Goal: Task Accomplishment & Management: Manage account settings

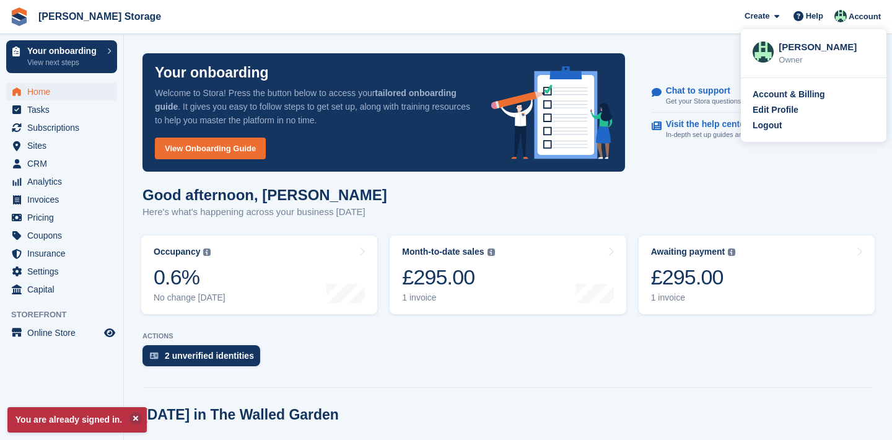
click at [858, 18] on span "Account" at bounding box center [865, 17] width 32 height 12
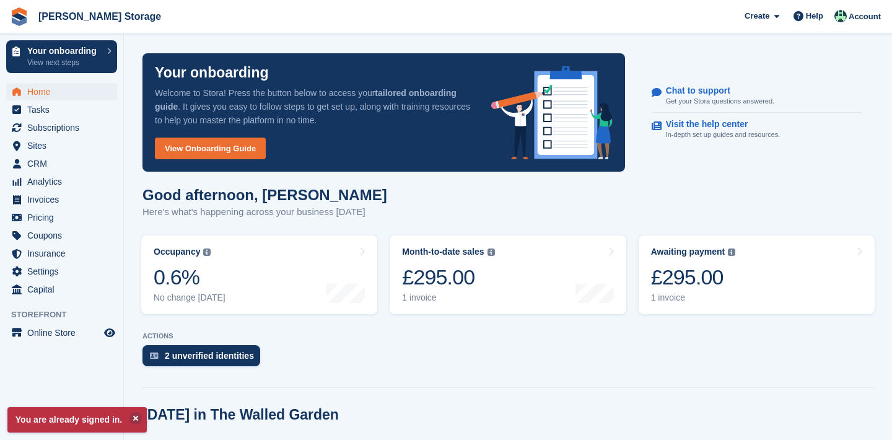
click at [858, 18] on span "Account" at bounding box center [865, 17] width 32 height 12
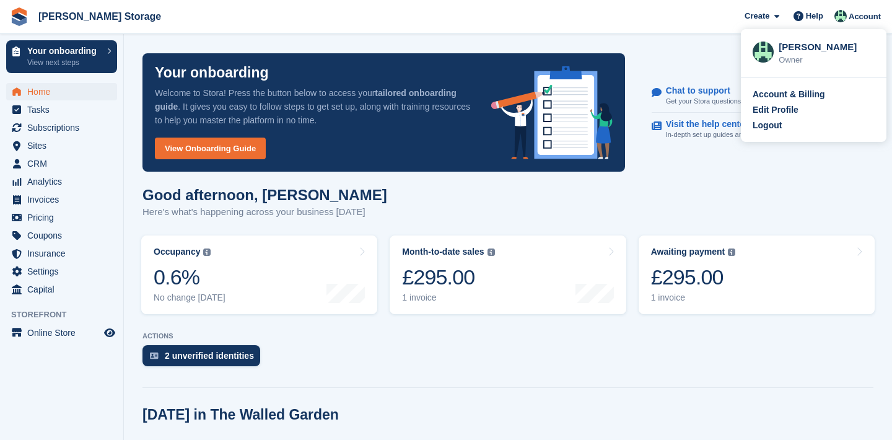
click at [858, 18] on span "Account" at bounding box center [865, 17] width 32 height 12
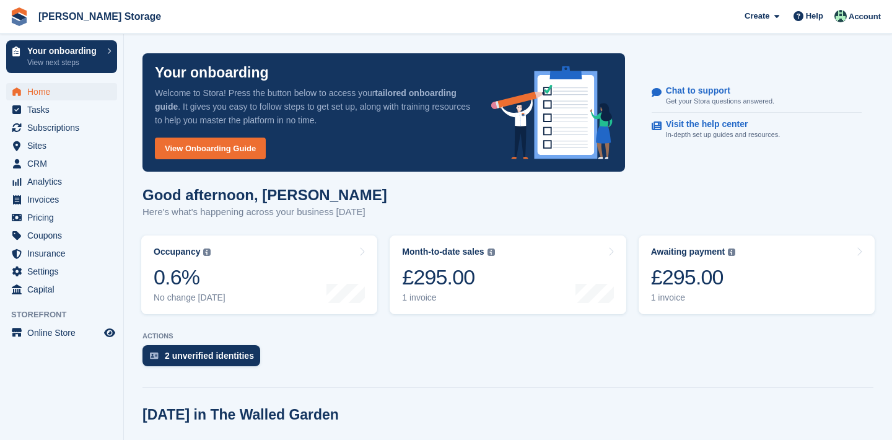
click at [858, 18] on span "Account" at bounding box center [865, 17] width 32 height 12
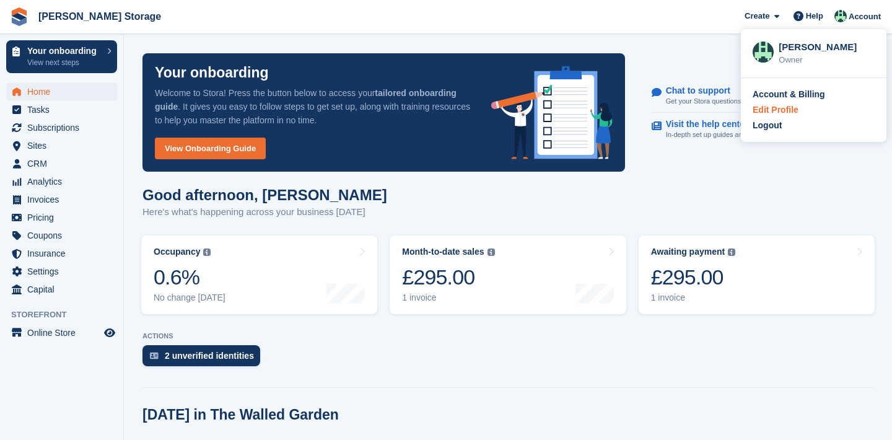
click at [781, 103] on div "Edit Profile" at bounding box center [776, 109] width 46 height 13
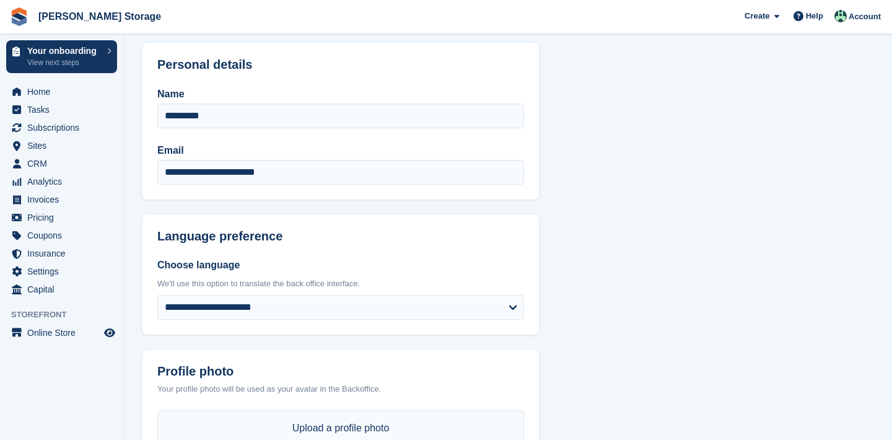
scroll to position [45, 0]
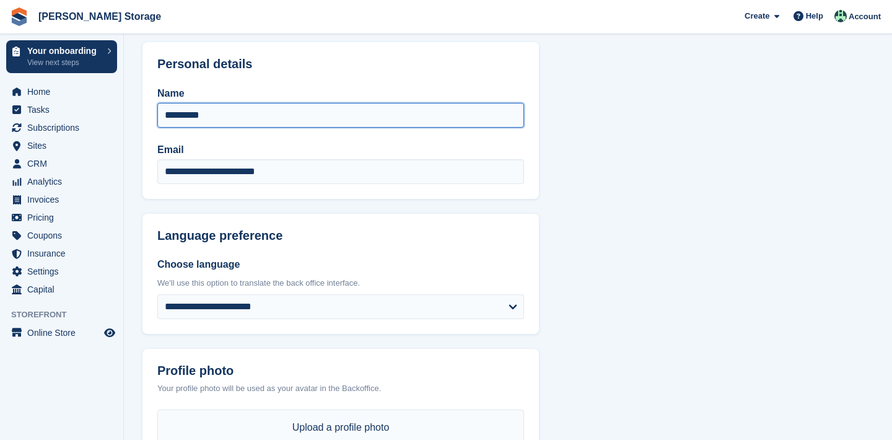
click at [184, 118] on input "*********" at bounding box center [340, 115] width 367 height 25
type input "**********"
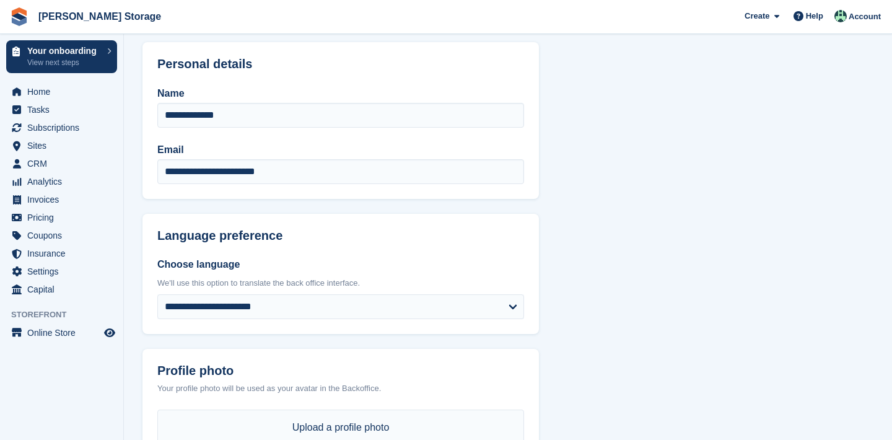
click at [387, 218] on header "Language preference" at bounding box center [341, 228] width 397 height 29
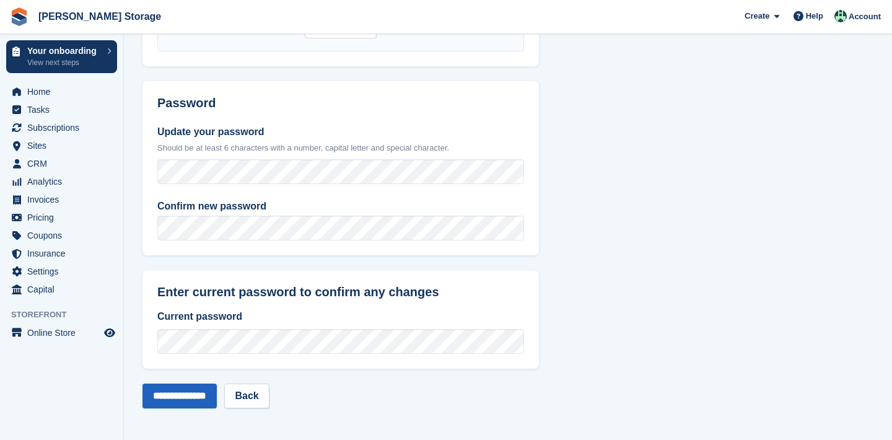
scroll to position [488, 0]
click at [213, 398] on input "**********" at bounding box center [180, 396] width 74 height 25
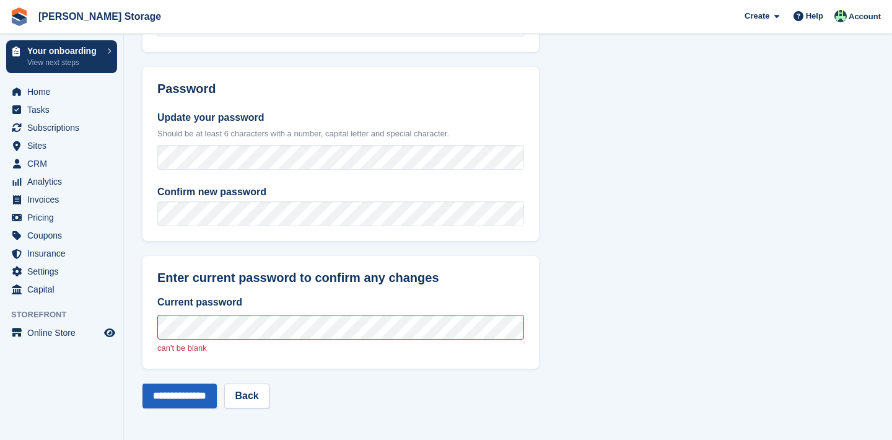
scroll to position [587, 0]
click at [187, 393] on input "**********" at bounding box center [180, 396] width 74 height 25
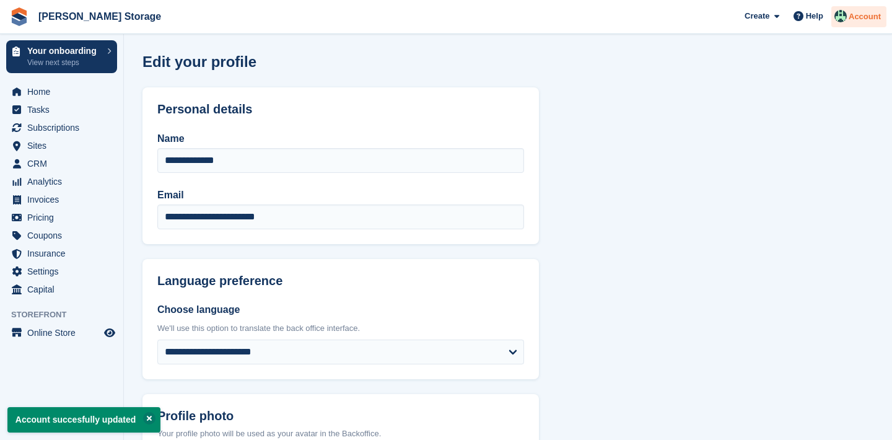
click at [868, 22] on span "Account" at bounding box center [865, 17] width 32 height 12
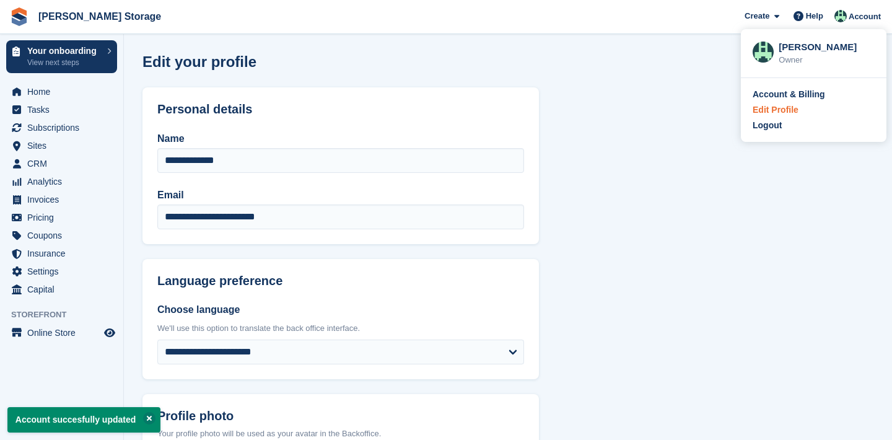
click at [784, 113] on div "Edit Profile" at bounding box center [776, 109] width 46 height 13
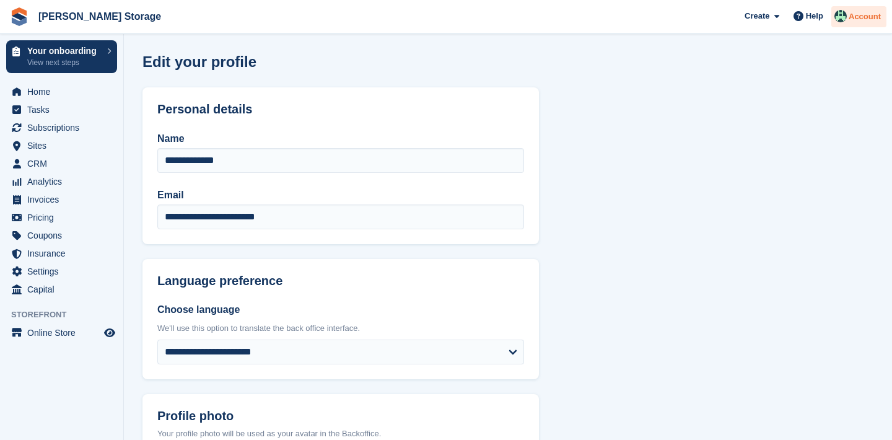
click at [856, 14] on span "Account" at bounding box center [865, 17] width 32 height 12
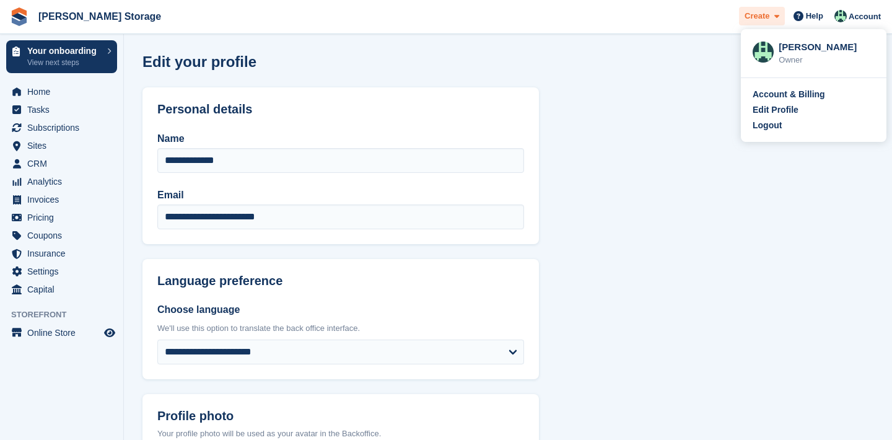
click at [751, 25] on div "Create" at bounding box center [762, 16] width 46 height 19
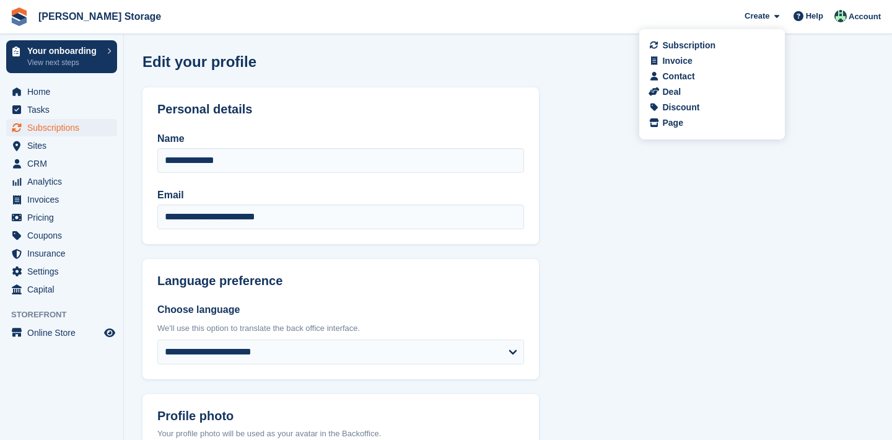
click at [30, 125] on span "Subscriptions" at bounding box center [64, 127] width 74 height 17
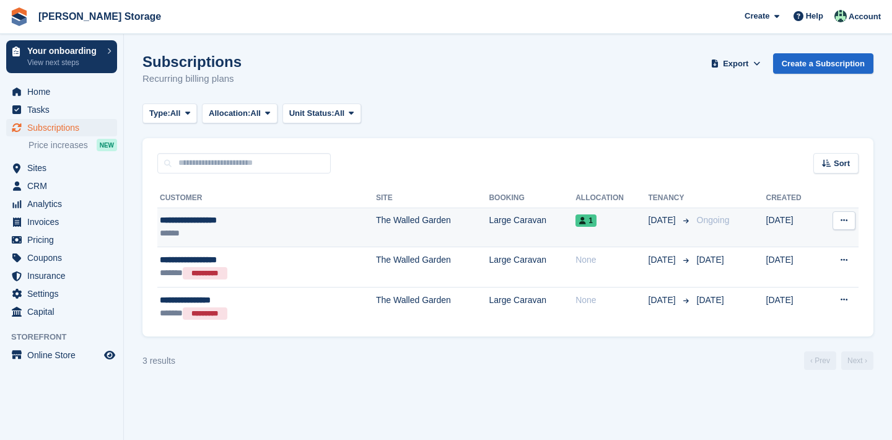
click at [844, 222] on icon at bounding box center [844, 220] width 7 height 8
click at [813, 269] on p "Cancel subscription" at bounding box center [796, 271] width 108 height 16
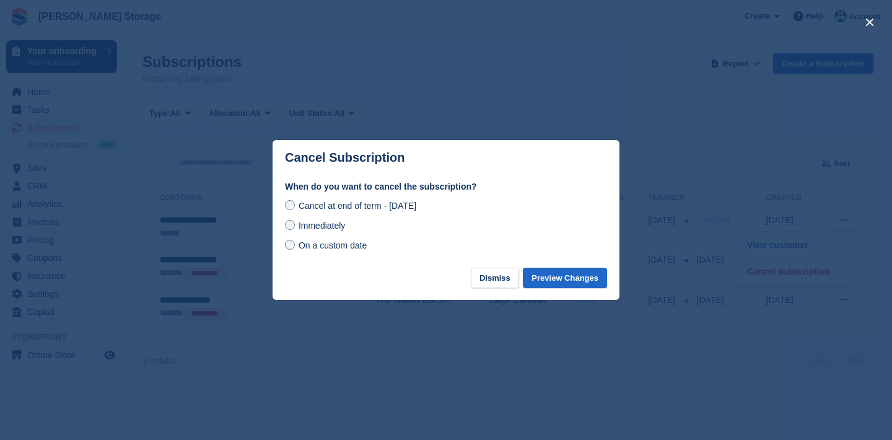
click at [318, 230] on span "Immediately" at bounding box center [322, 226] width 46 height 10
click at [545, 280] on button "Preview Changes" at bounding box center [565, 278] width 84 height 20
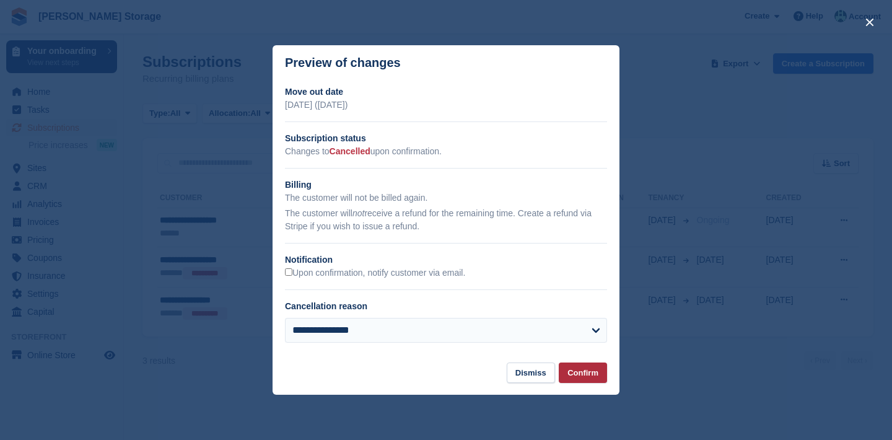
click at [571, 374] on button "Confirm" at bounding box center [583, 372] width 48 height 20
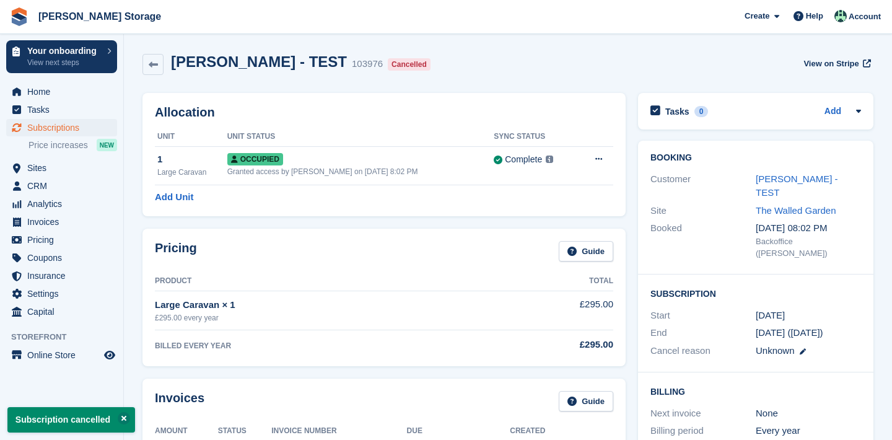
click at [56, 126] on span "Subscriptions" at bounding box center [64, 127] width 74 height 17
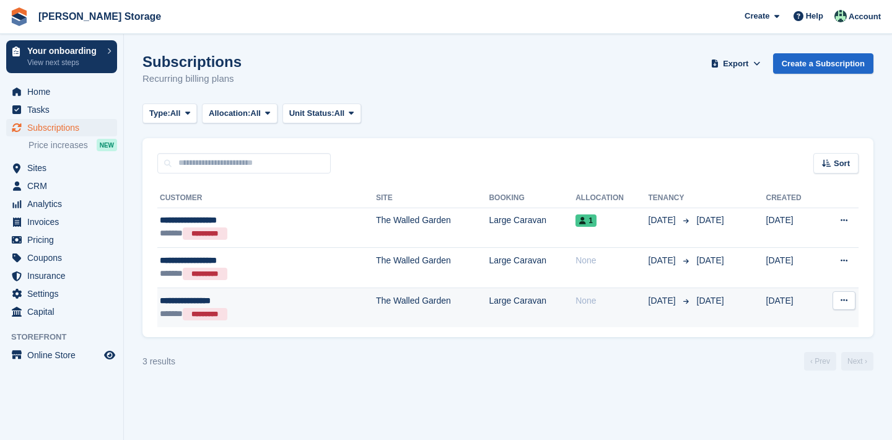
click at [846, 308] on button at bounding box center [844, 300] width 23 height 19
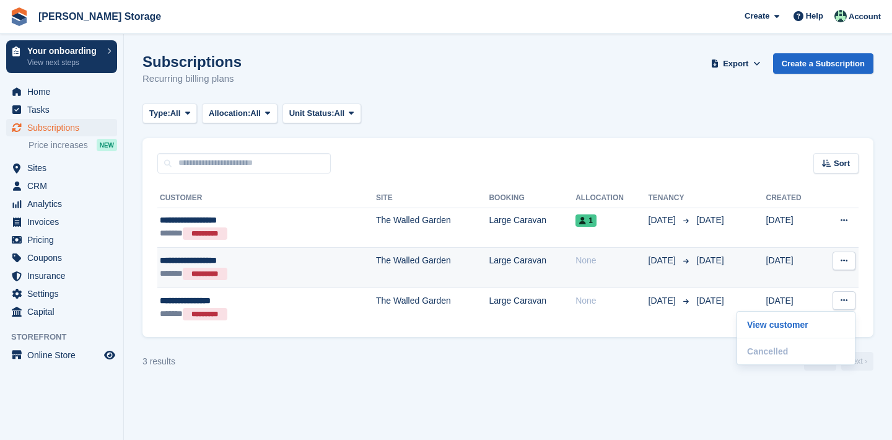
click at [848, 269] on button at bounding box center [844, 261] width 23 height 19
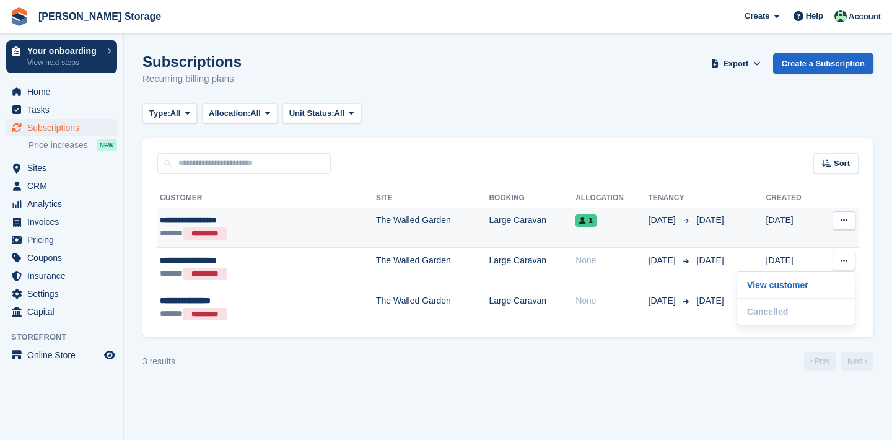
click at [841, 224] on icon at bounding box center [844, 220] width 7 height 8
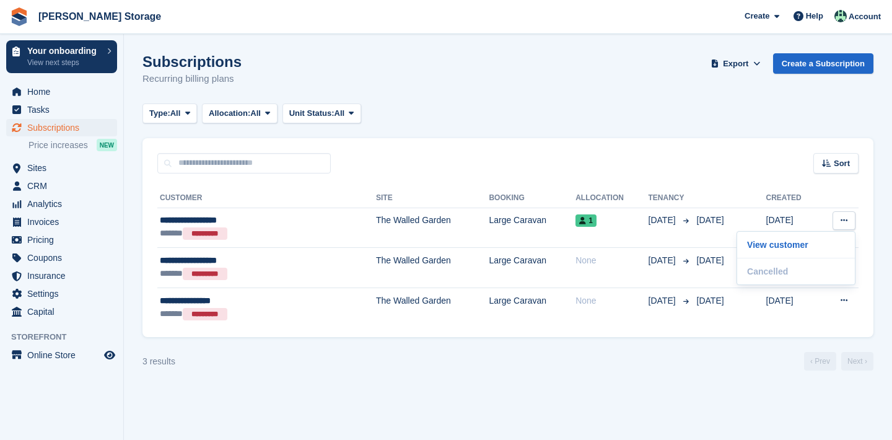
click at [597, 359] on div "3 results ‹ Prev Next ›" at bounding box center [508, 361] width 731 height 19
click at [46, 172] on span "Sites" at bounding box center [64, 167] width 74 height 17
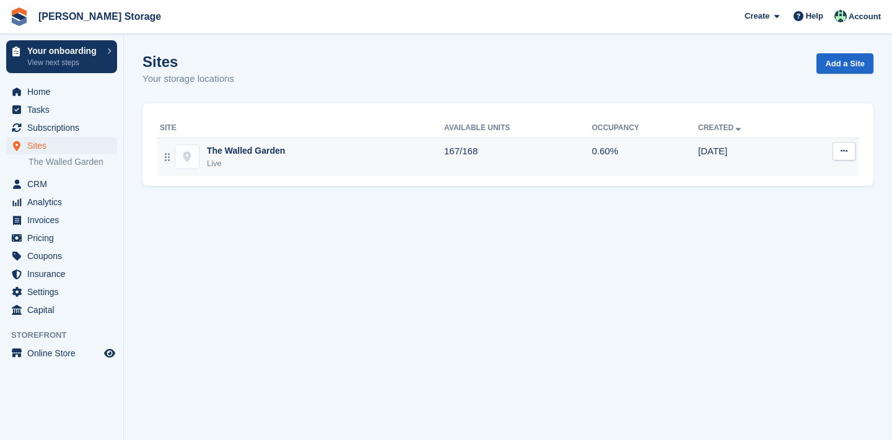
click at [165, 162] on div at bounding box center [167, 156] width 15 height 25
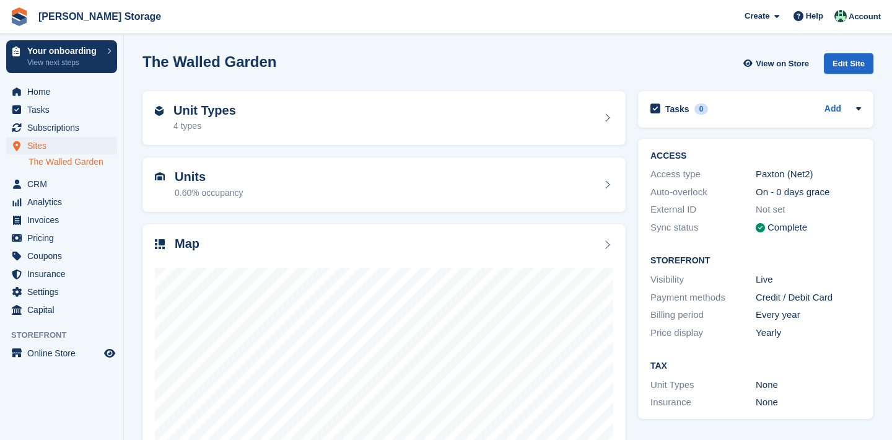
click at [845, 63] on div "Edit Site" at bounding box center [849, 63] width 50 height 20
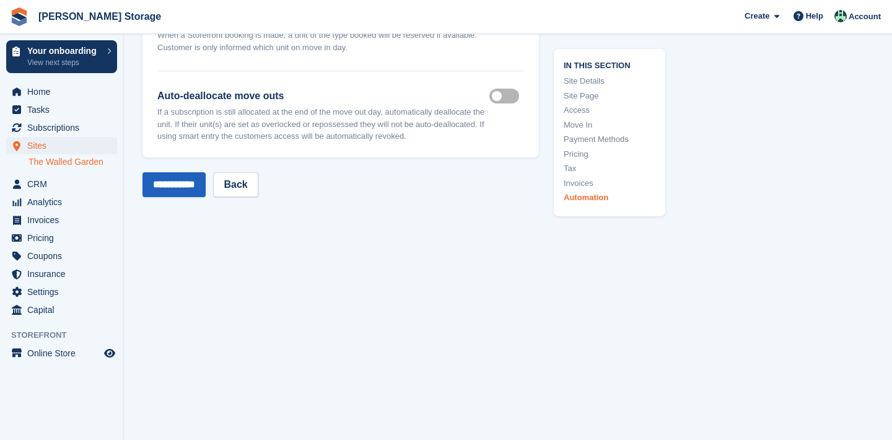
scroll to position [5037, 0]
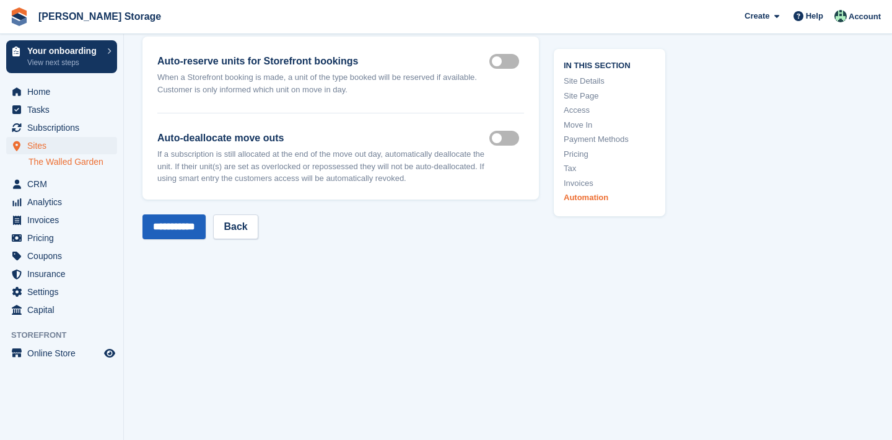
click at [173, 216] on input "**********" at bounding box center [174, 226] width 63 height 25
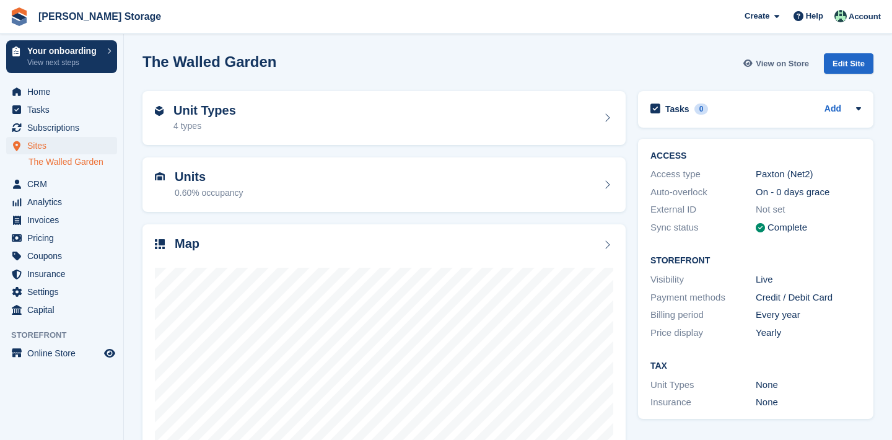
click at [765, 61] on span "View on Store" at bounding box center [782, 64] width 53 height 12
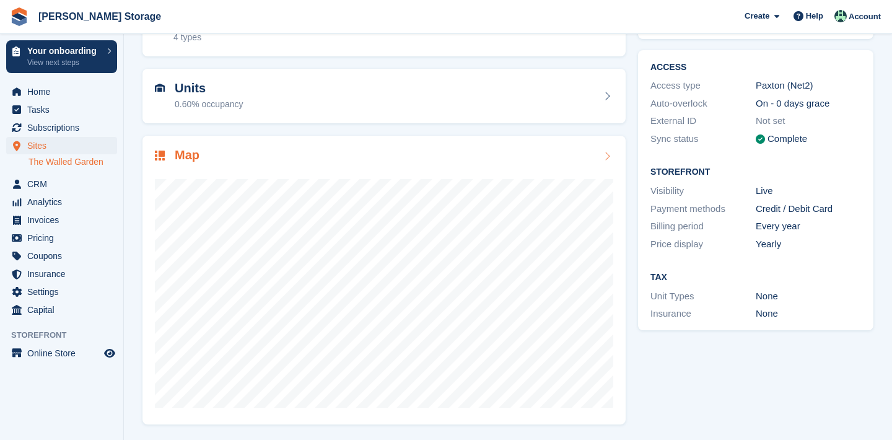
scroll to position [88, 0]
click at [98, 151] on span "Sites" at bounding box center [64, 145] width 74 height 17
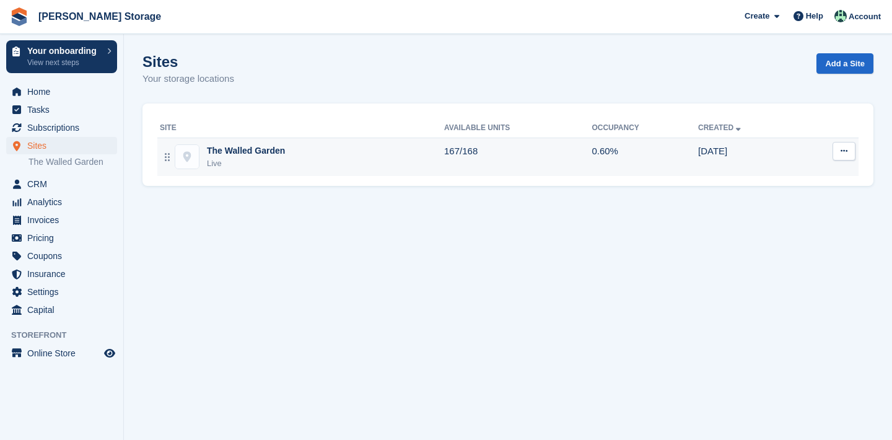
click at [242, 172] on td "The Walled Garden Live" at bounding box center [300, 157] width 287 height 38
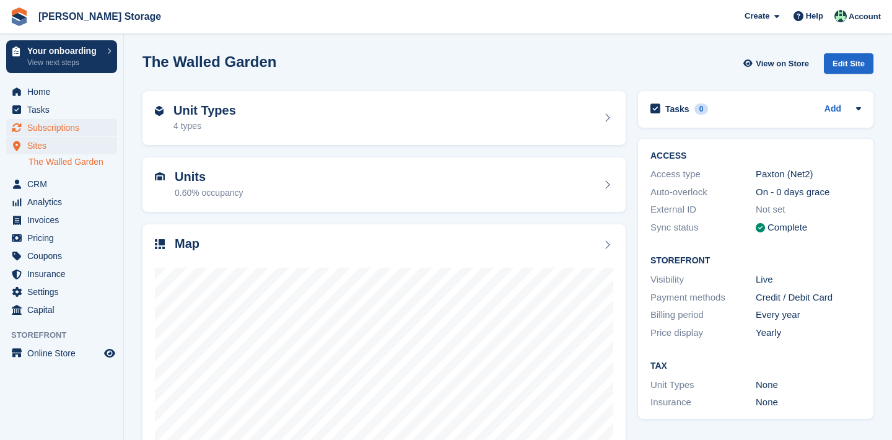
click at [51, 133] on span "Subscriptions" at bounding box center [64, 127] width 74 height 17
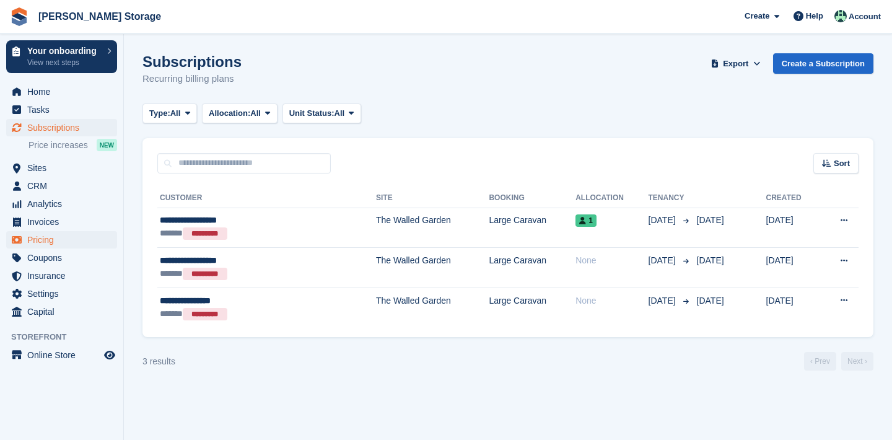
click at [42, 248] on span "Pricing" at bounding box center [64, 239] width 74 height 17
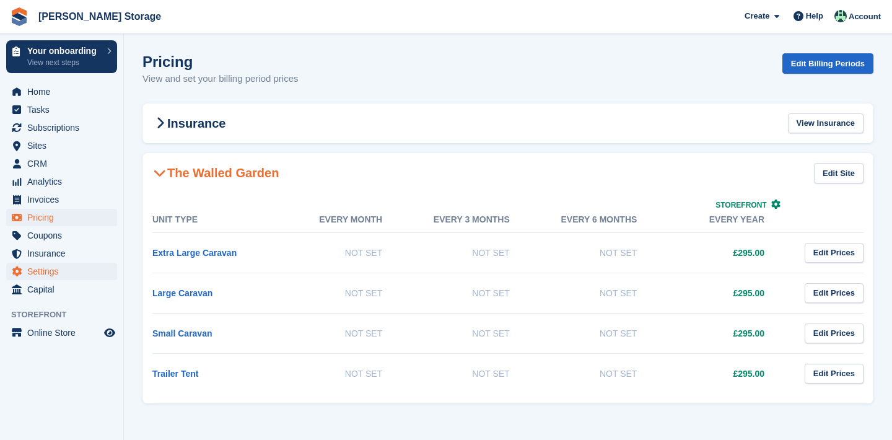
click at [46, 277] on span "Settings" at bounding box center [64, 271] width 74 height 17
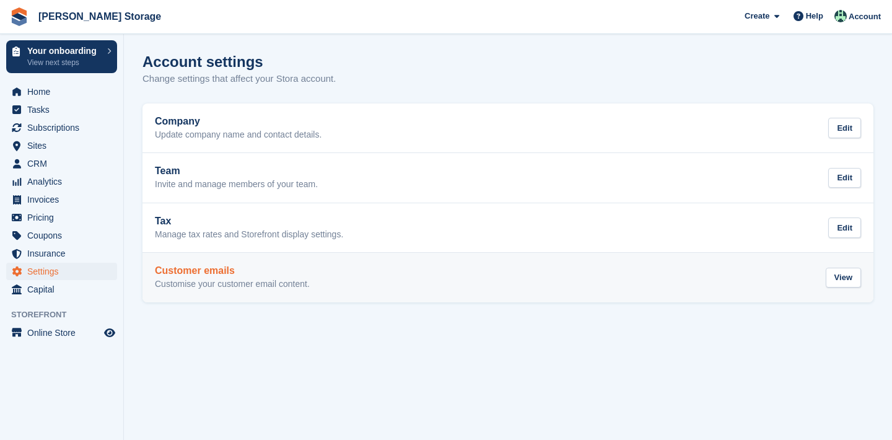
click at [183, 265] on h2 "Customer emails" at bounding box center [232, 270] width 155 height 11
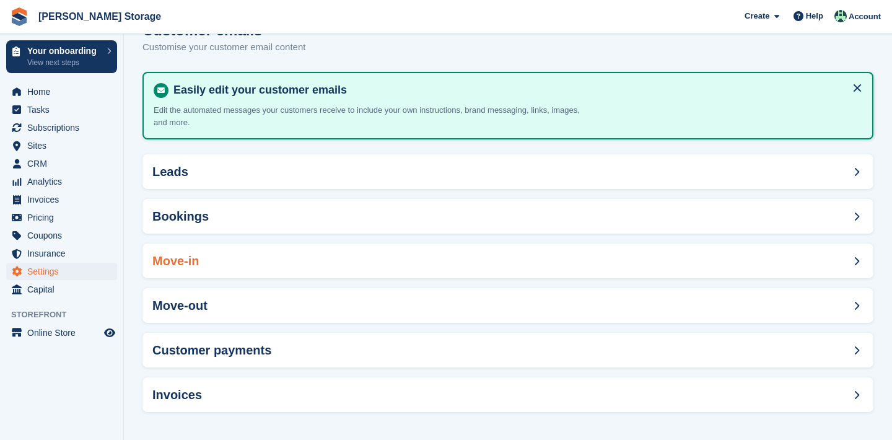
scroll to position [31, 0]
click at [191, 256] on h2 "Move-in" at bounding box center [175, 262] width 47 height 14
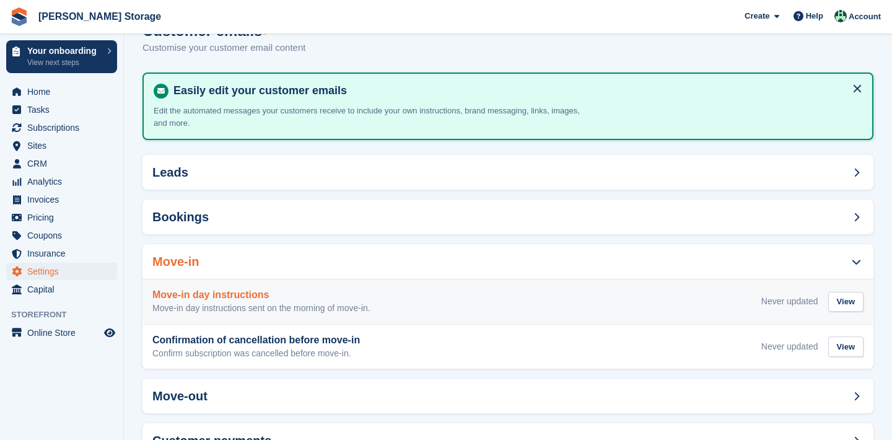
click at [807, 301] on div "Never updated" at bounding box center [790, 301] width 57 height 13
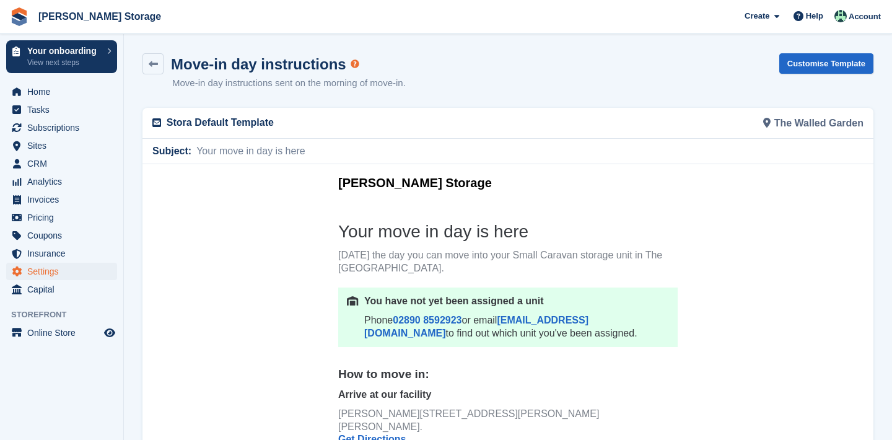
scroll to position [9, 0]
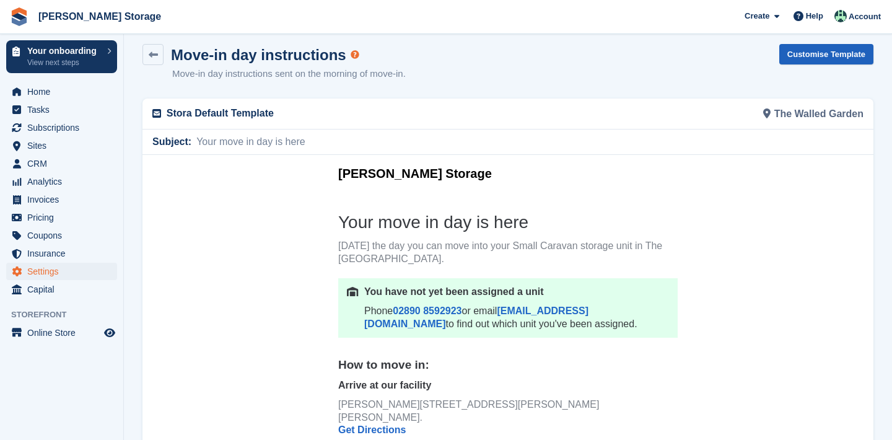
click at [843, 50] on link "Customise Template" at bounding box center [826, 54] width 94 height 20
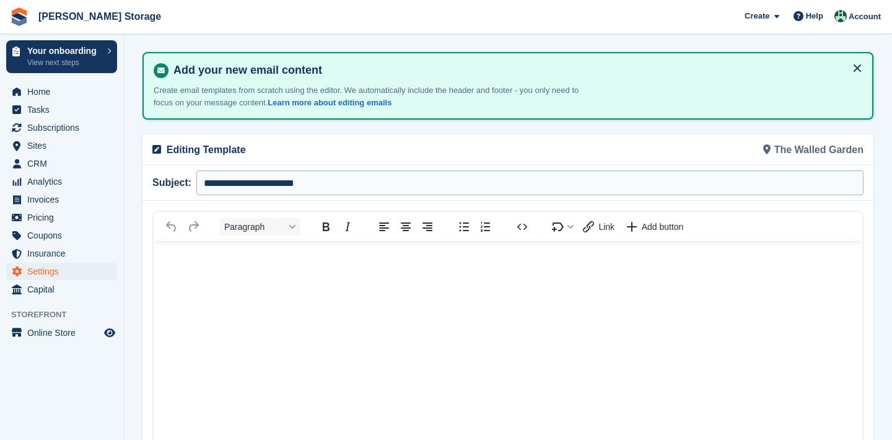
scroll to position [57, 0]
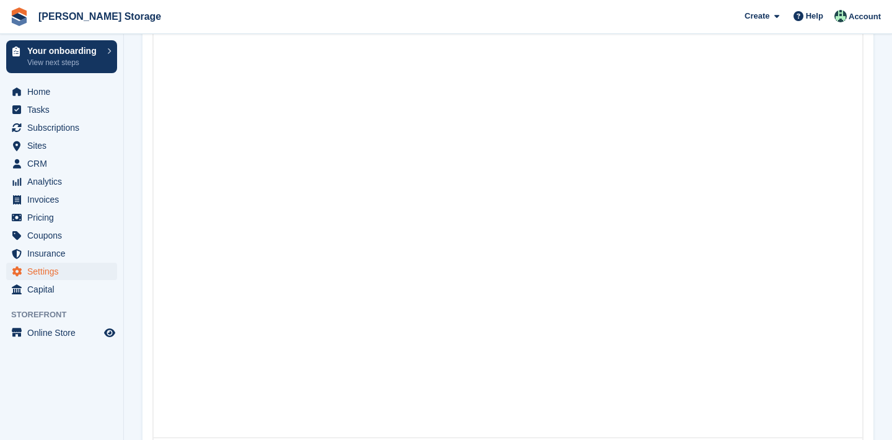
click at [811, 324] on html at bounding box center [508, 213] width 709 height 449
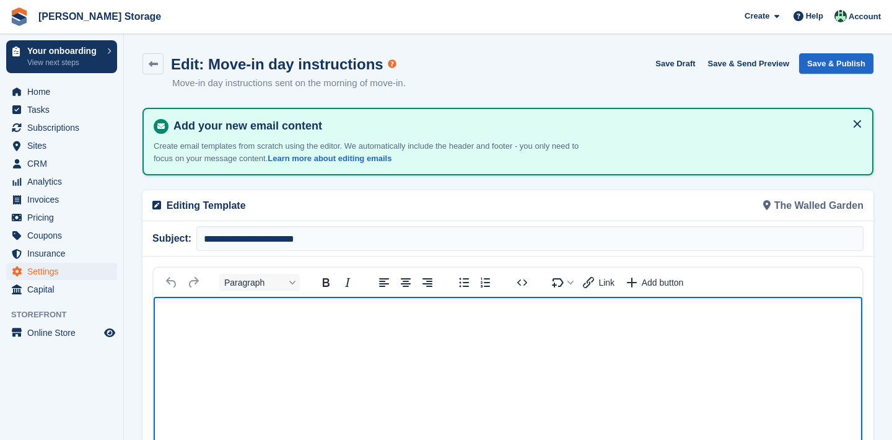
scroll to position [0, 0]
click at [153, 63] on icon at bounding box center [153, 63] width 9 height 9
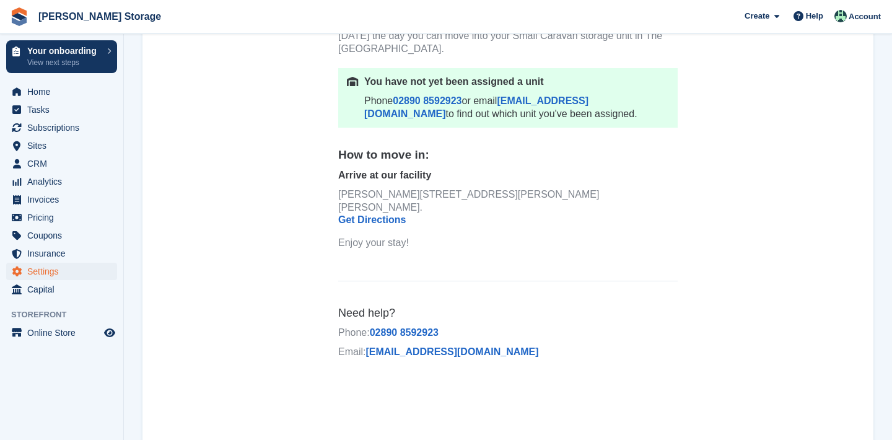
scroll to position [222, 0]
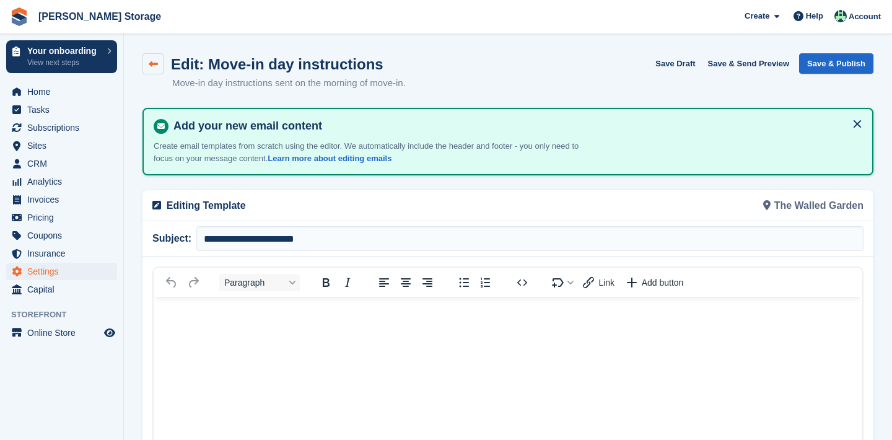
click at [156, 62] on icon at bounding box center [153, 63] width 9 height 9
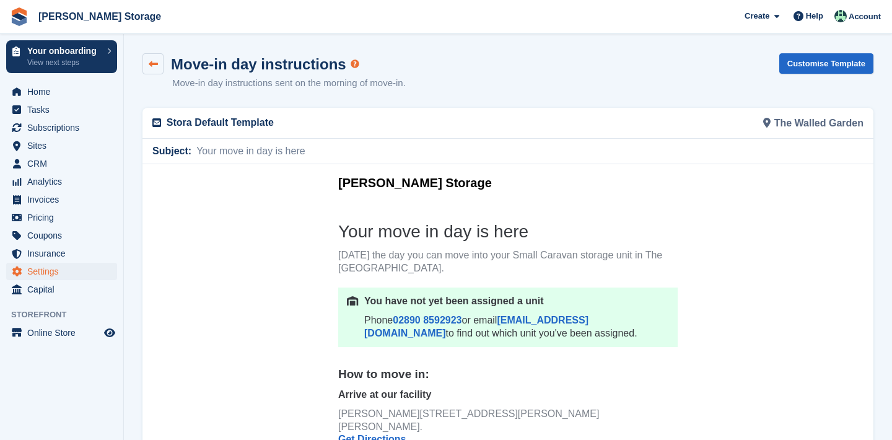
click at [152, 67] on icon at bounding box center [153, 63] width 9 height 9
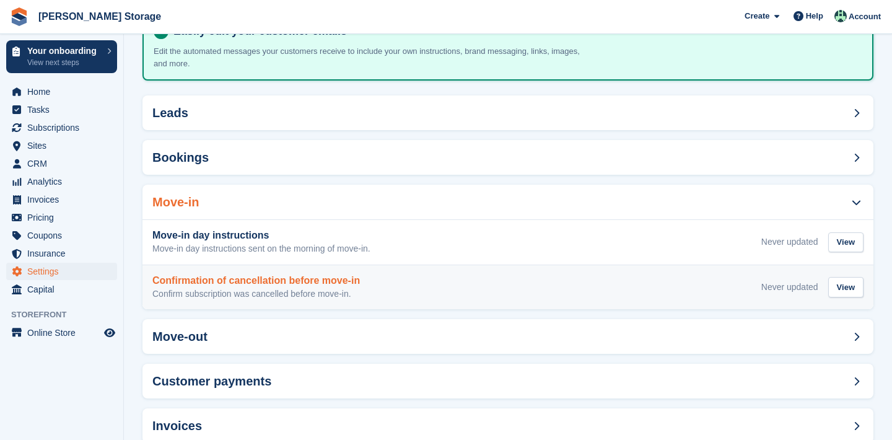
scroll to position [92, 0]
click at [217, 299] on div "Confirmation of cancellation before move-in Confirm subscription was cancelled …" at bounding box center [508, 286] width 731 height 45
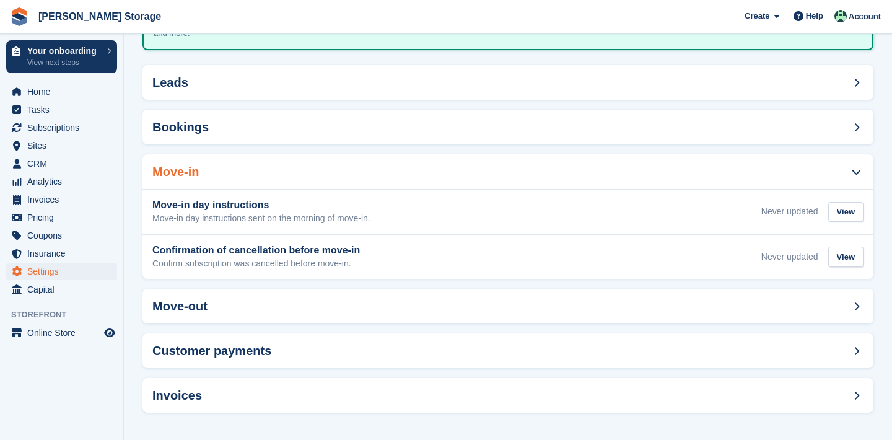
scroll to position [120, 0]
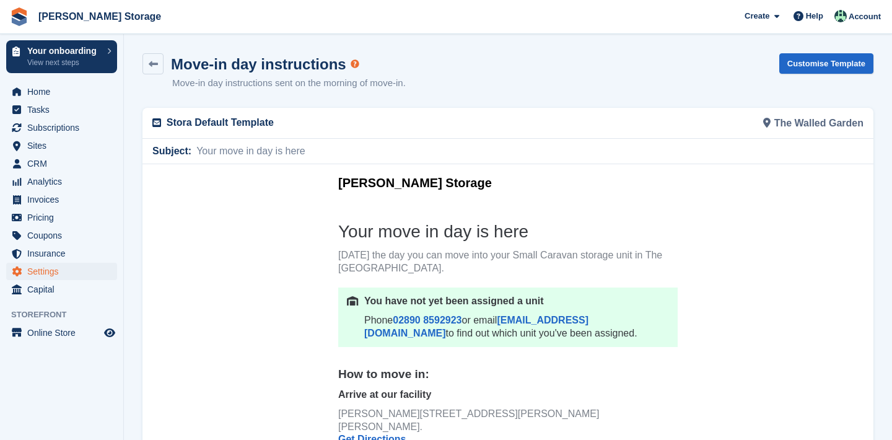
click at [43, 271] on span "Settings" at bounding box center [64, 271] width 74 height 17
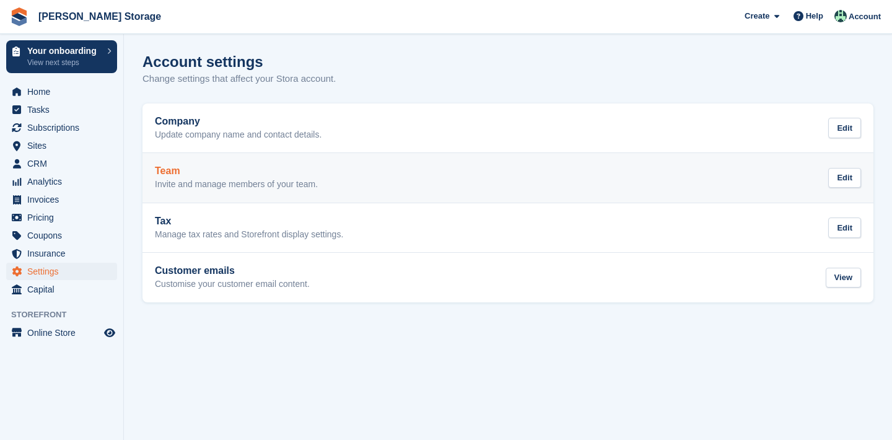
click at [162, 182] on p "Invite and manage members of your team." at bounding box center [236, 184] width 163 height 11
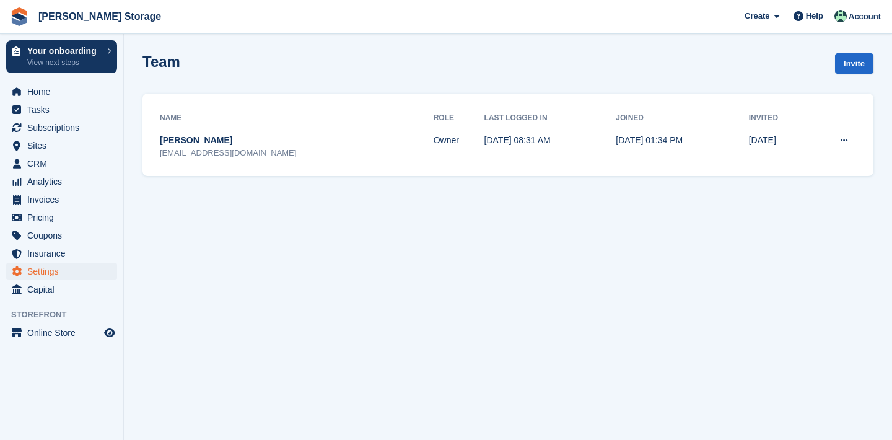
click at [97, 280] on ul "Settings" at bounding box center [61, 272] width 123 height 18
click at [97, 276] on span "Settings" at bounding box center [64, 271] width 74 height 17
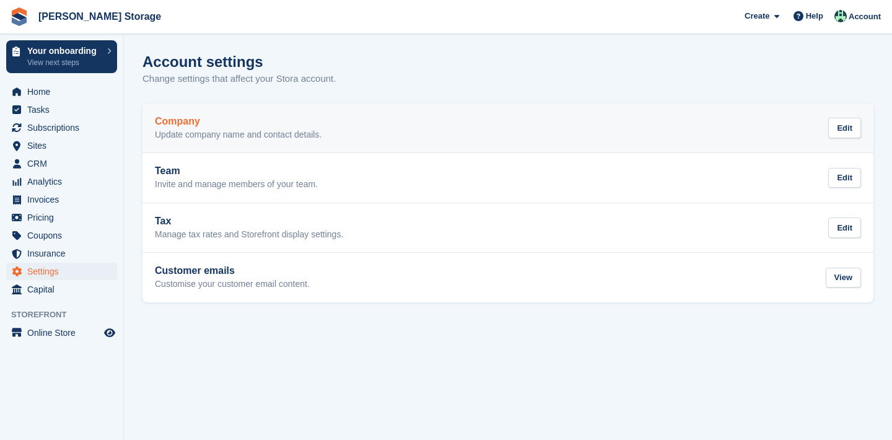
click at [214, 118] on h2 "Company" at bounding box center [238, 121] width 167 height 11
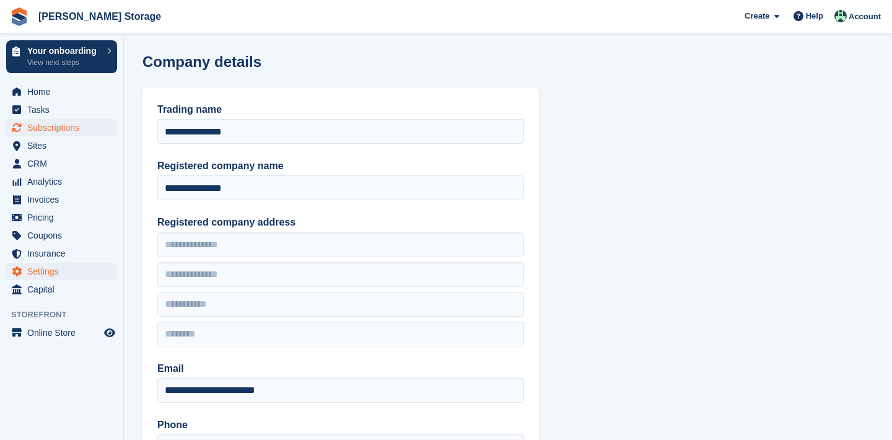
click at [31, 133] on span "Subscriptions" at bounding box center [64, 127] width 74 height 17
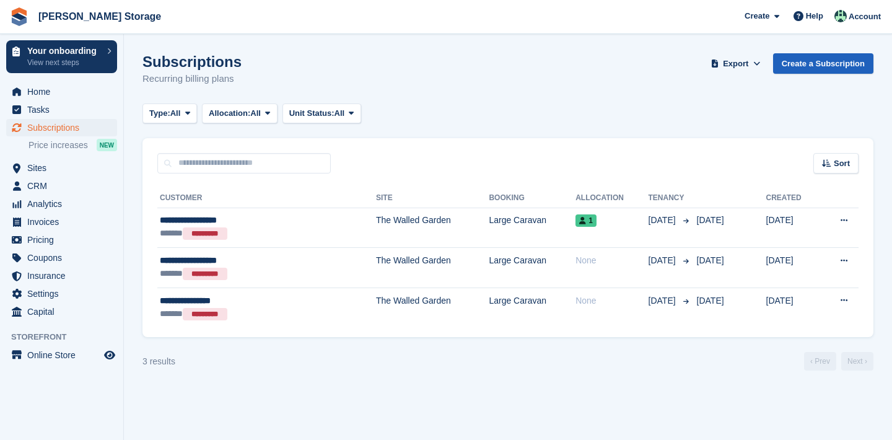
click at [825, 68] on link "Create a Subscription" at bounding box center [823, 63] width 100 height 20
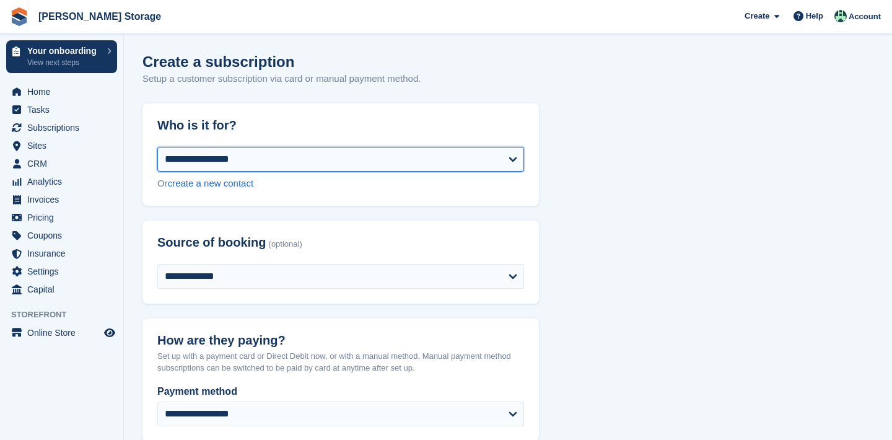
click at [339, 168] on select "**********" at bounding box center [340, 159] width 367 height 25
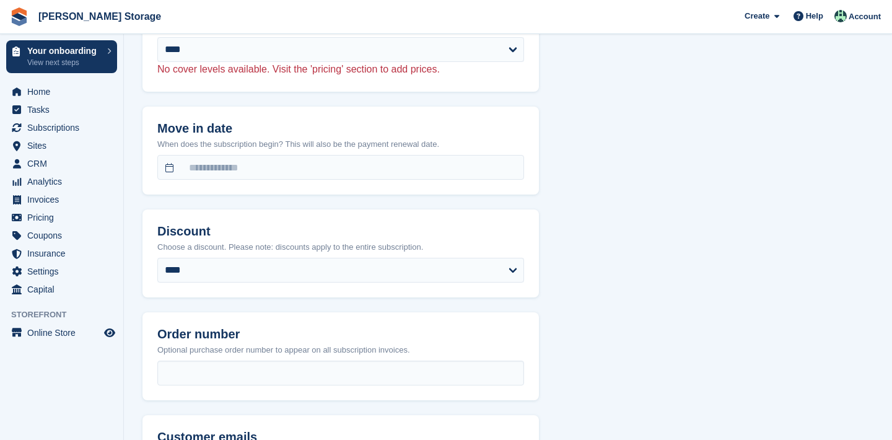
scroll to position [887, 0]
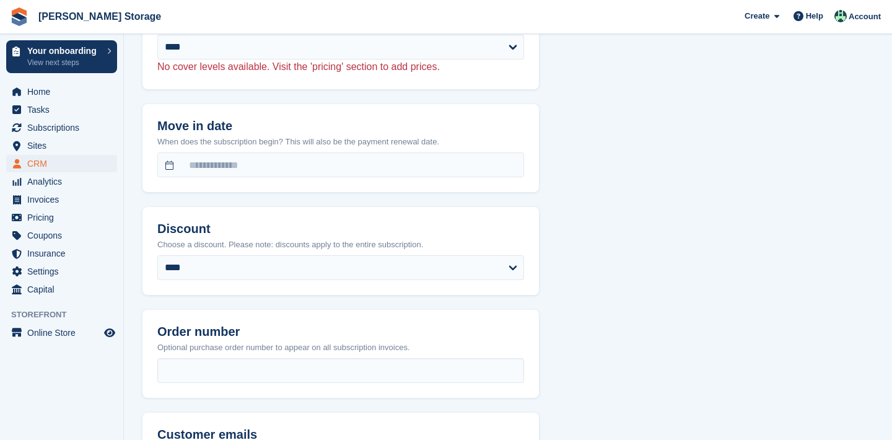
click at [45, 164] on span "CRM" at bounding box center [64, 163] width 74 height 17
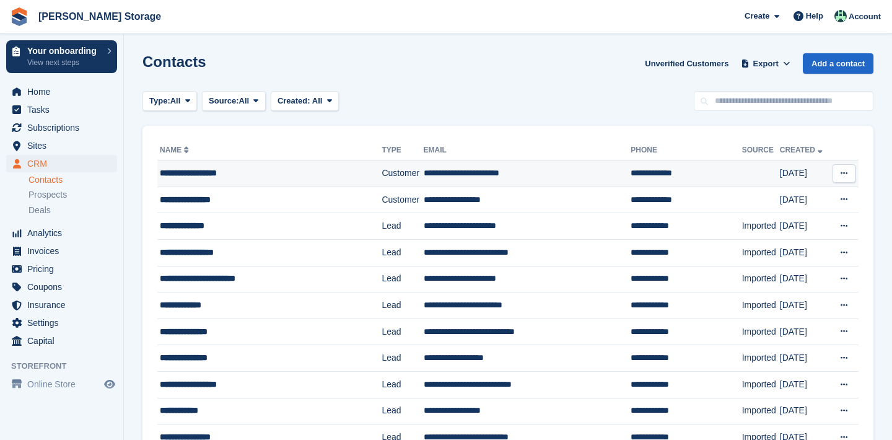
click at [247, 177] on div "**********" at bounding box center [260, 173] width 201 height 13
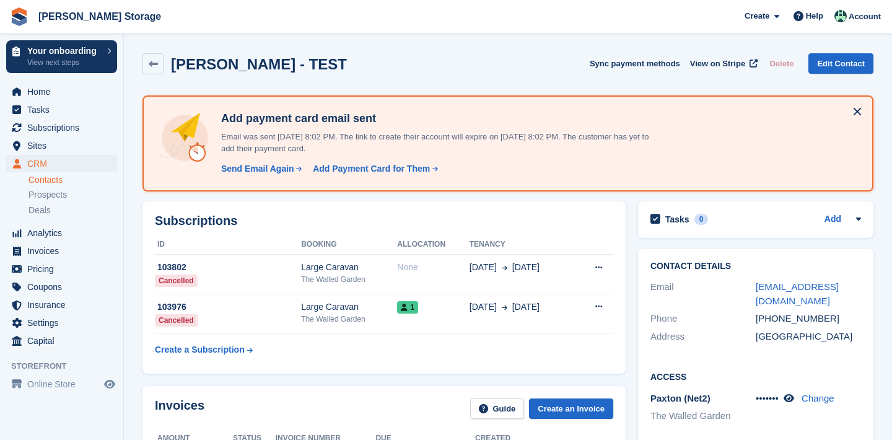
scroll to position [134, 0]
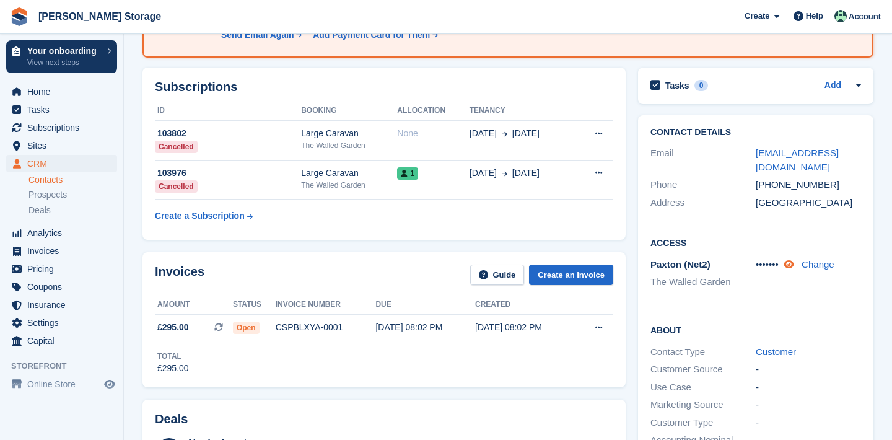
click at [794, 261] on icon at bounding box center [789, 264] width 11 height 9
click at [100, 160] on span "CRM" at bounding box center [64, 163] width 74 height 17
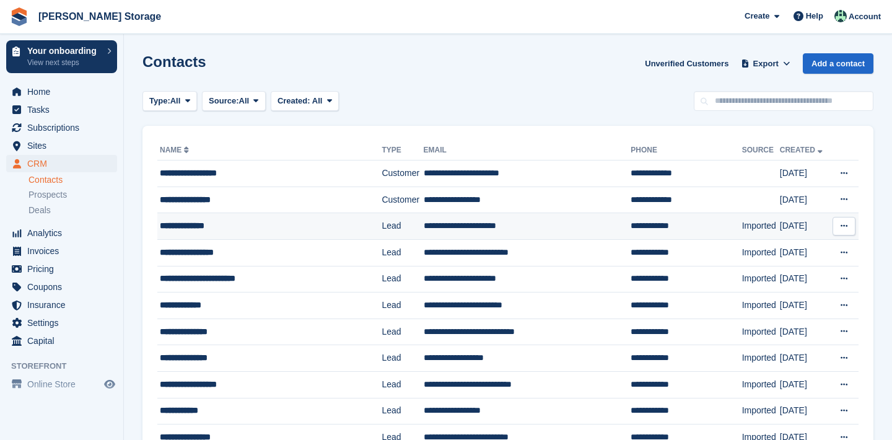
click at [196, 234] on td "**********" at bounding box center [269, 226] width 224 height 27
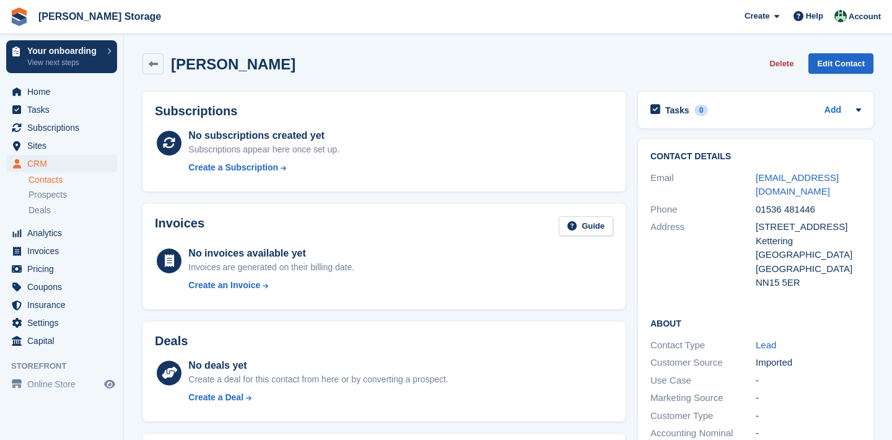
click at [103, 180] on link "Contacts" at bounding box center [73, 180] width 89 height 12
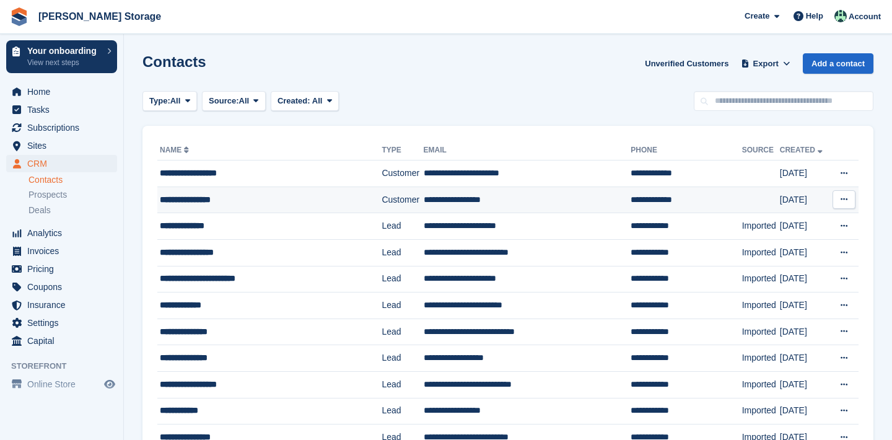
click at [211, 202] on div "**********" at bounding box center [260, 199] width 201 height 13
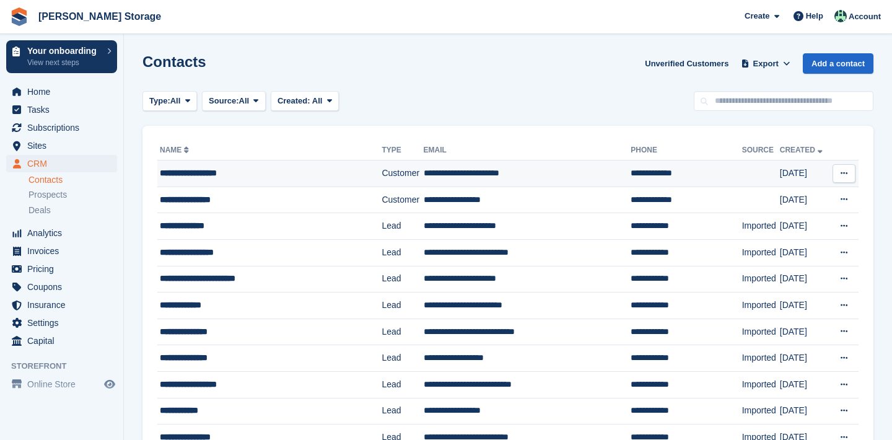
click at [206, 179] on div "**********" at bounding box center [260, 173] width 201 height 13
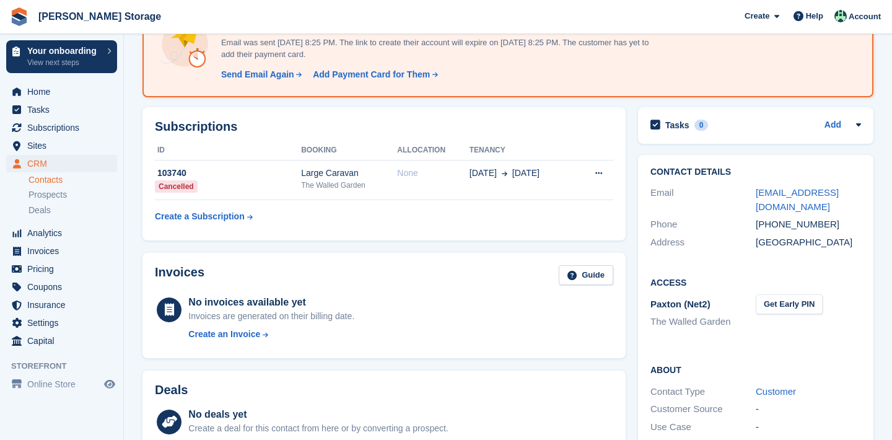
scroll to position [124, 0]
